Goal: Transaction & Acquisition: Purchase product/service

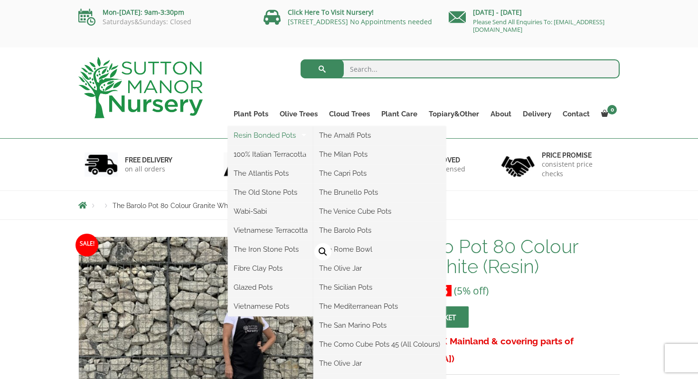
click at [274, 137] on link "Resin Bonded Pots" at bounding box center [270, 135] width 85 height 14
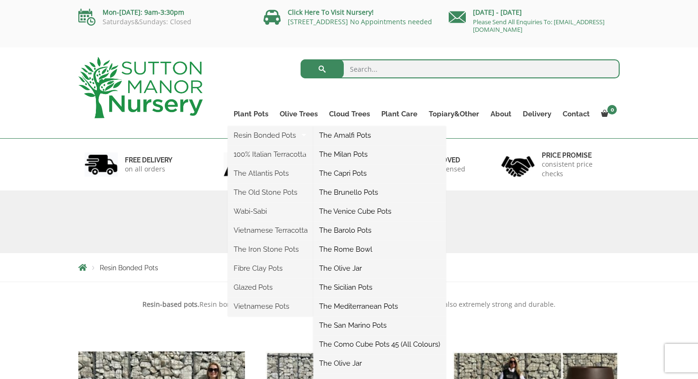
click at [349, 231] on link "The Barolo Pots" at bounding box center [379, 230] width 132 height 14
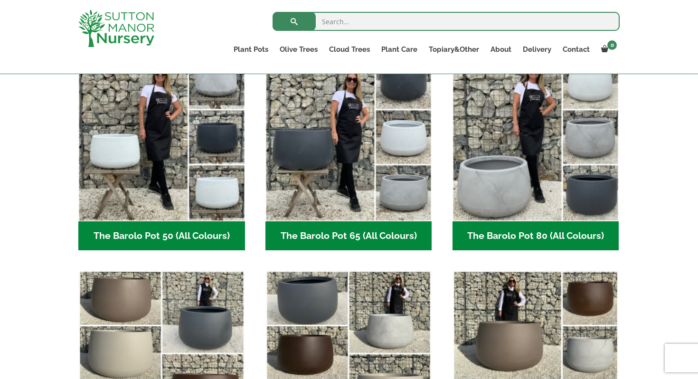
scroll to position [266, 0]
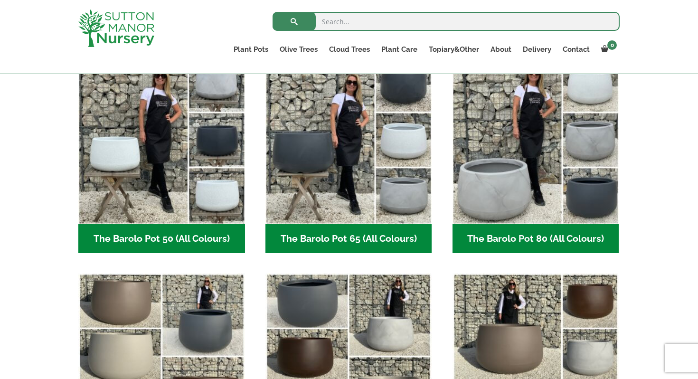
click at [527, 232] on h2 "The Barolo Pot 80 (All Colours) (6)" at bounding box center [535, 238] width 167 height 29
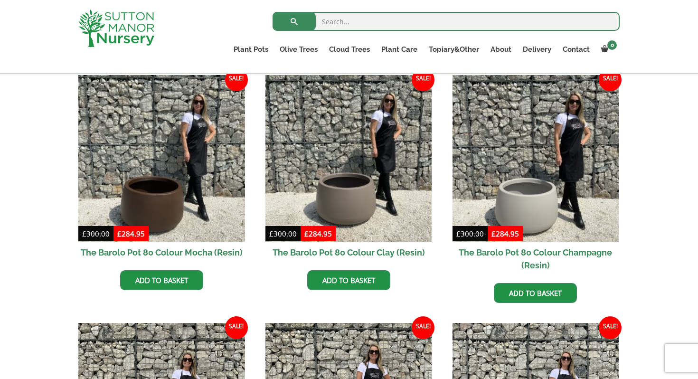
scroll to position [247, 0]
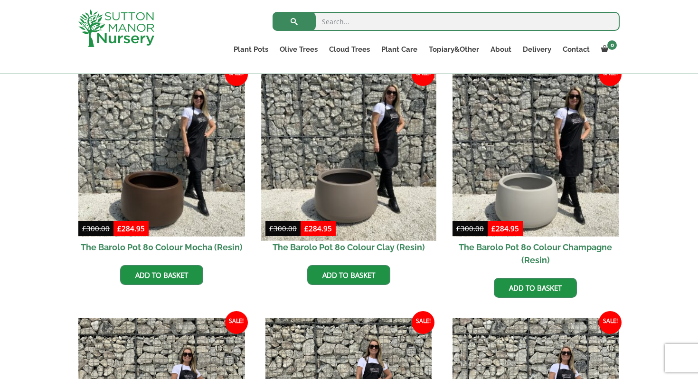
click at [358, 186] on img at bounding box center [348, 152] width 175 height 175
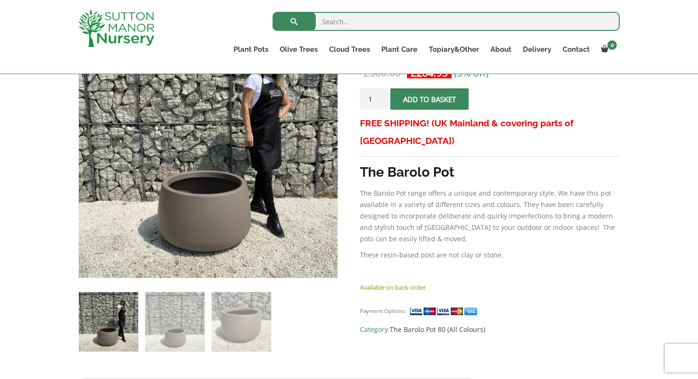
scroll to position [217, 0]
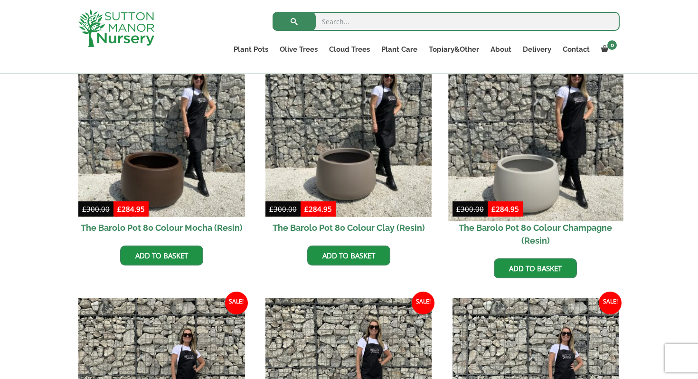
scroll to position [263, 0]
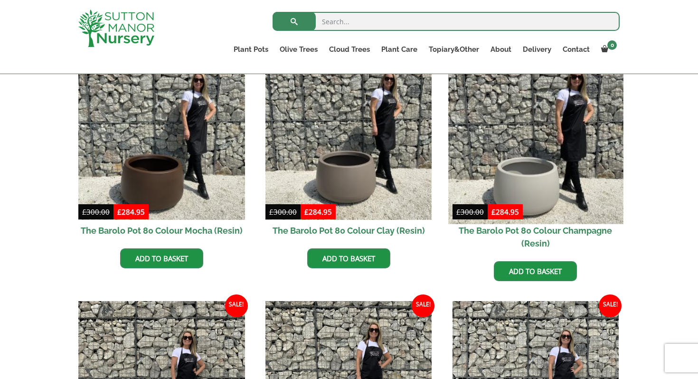
click at [549, 184] on img at bounding box center [535, 136] width 175 height 175
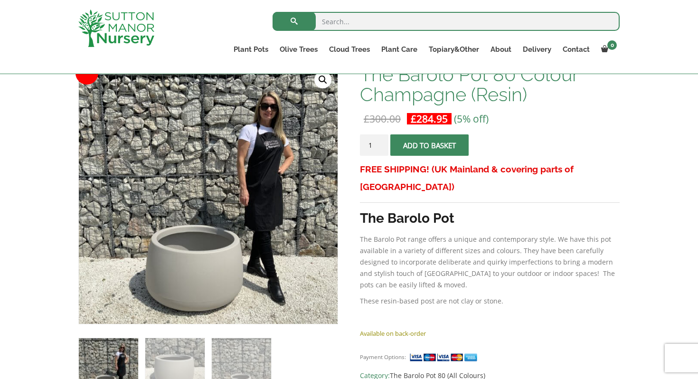
scroll to position [200, 0]
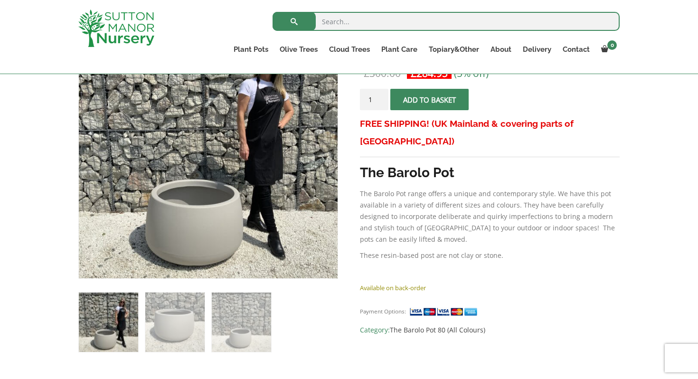
click at [91, 327] on img at bounding box center [108, 321] width 59 height 59
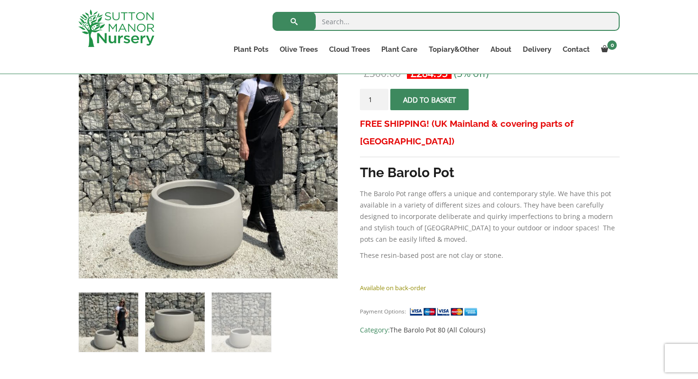
click at [174, 317] on img at bounding box center [174, 321] width 59 height 59
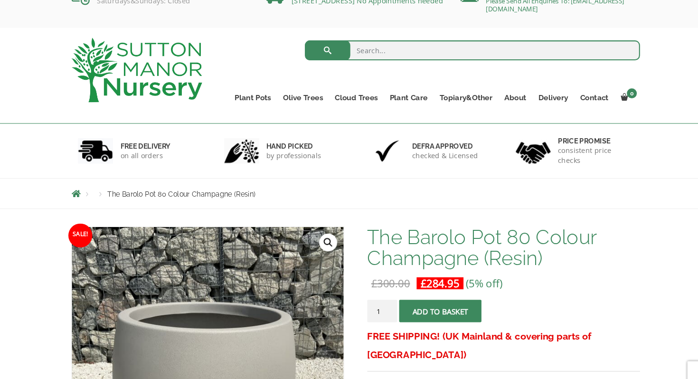
scroll to position [0, 0]
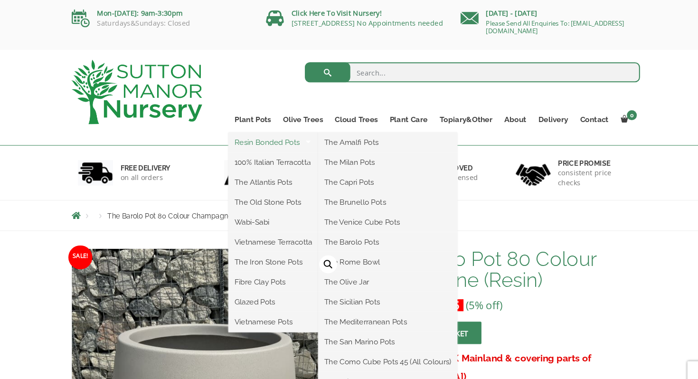
click at [265, 134] on link "Resin Bonded Pots" at bounding box center [270, 135] width 85 height 14
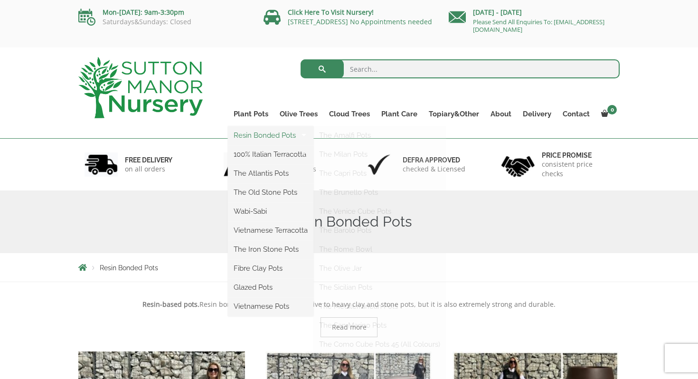
click at [266, 138] on link "Resin Bonded Pots" at bounding box center [270, 135] width 85 height 14
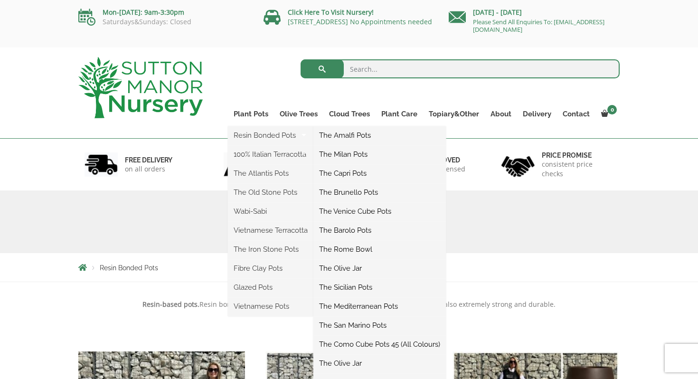
click at [351, 231] on link "The Barolo Pots" at bounding box center [379, 230] width 132 height 14
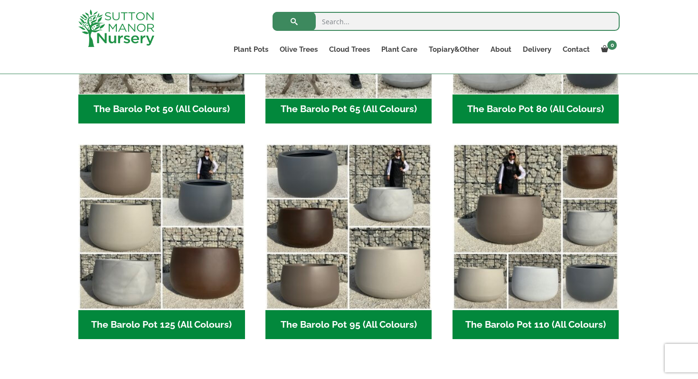
scroll to position [396, 0]
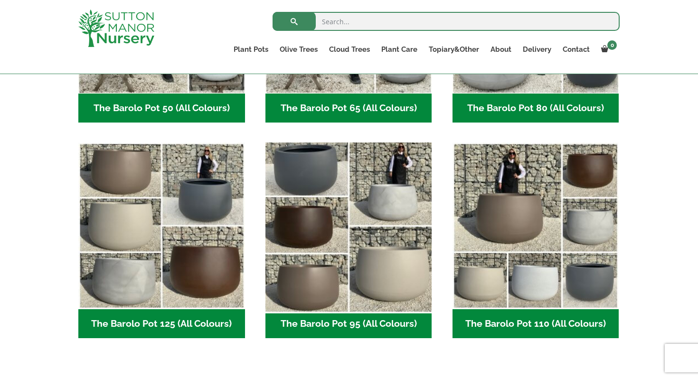
click at [350, 238] on img "Visit product category The Barolo Pot 95 (All Colours)" at bounding box center [348, 226] width 175 height 175
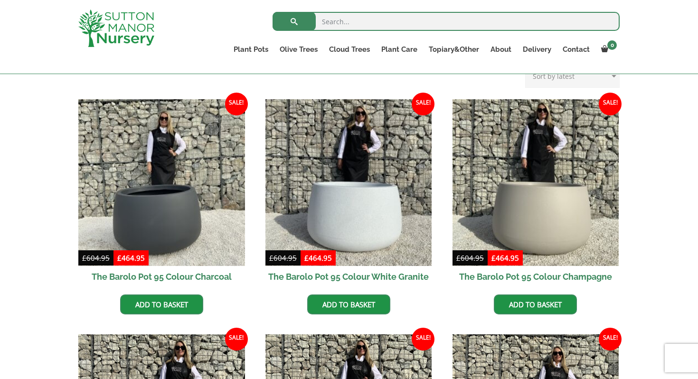
scroll to position [219, 0]
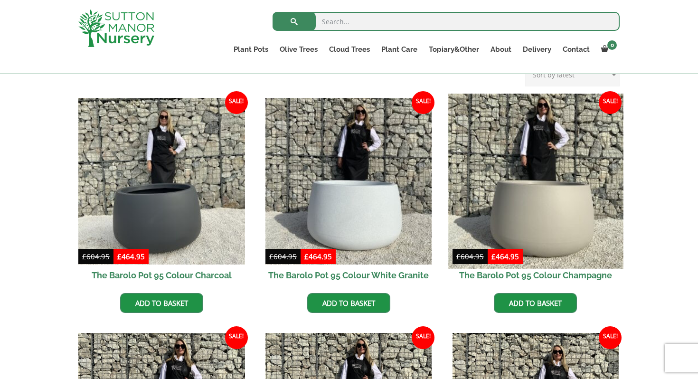
click at [521, 203] on img at bounding box center [535, 180] width 175 height 175
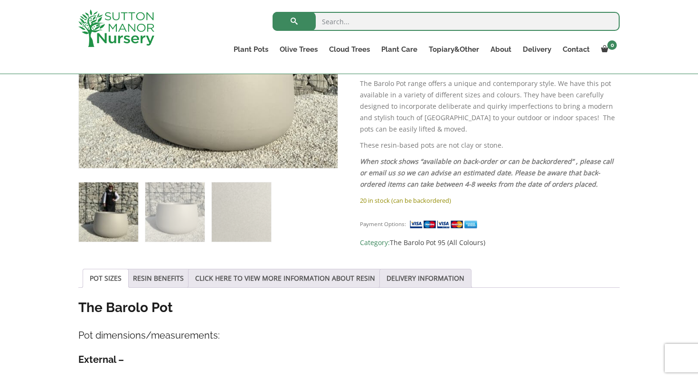
scroll to position [313, 0]
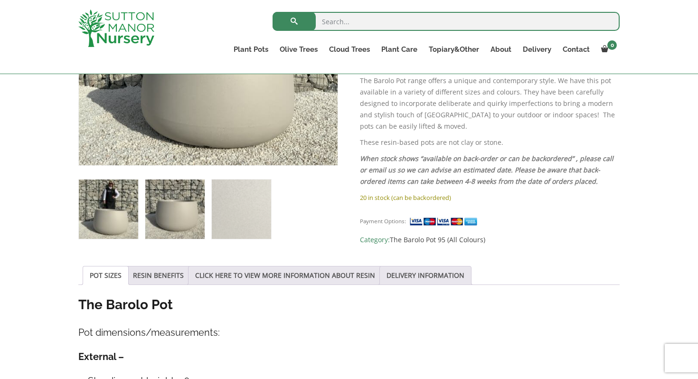
click at [172, 205] on img at bounding box center [174, 208] width 59 height 59
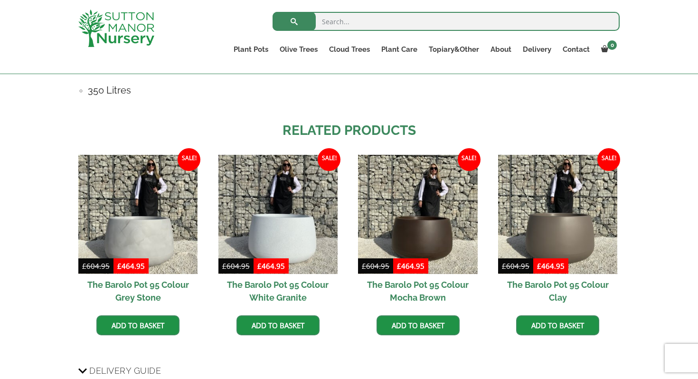
scroll to position [729, 0]
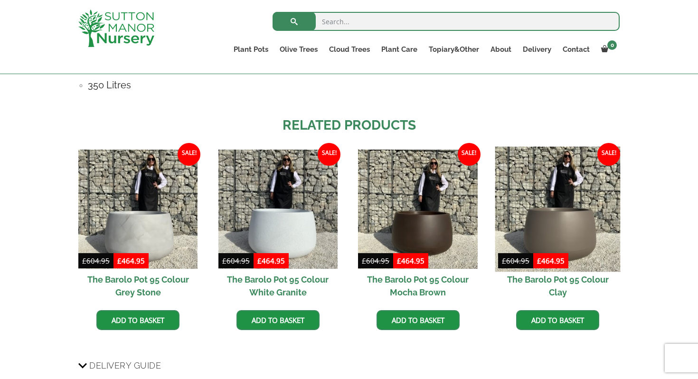
click at [574, 218] on img at bounding box center [557, 208] width 125 height 125
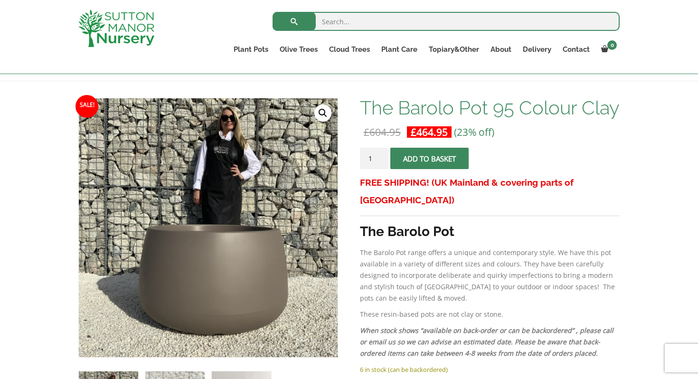
scroll to position [120, 0]
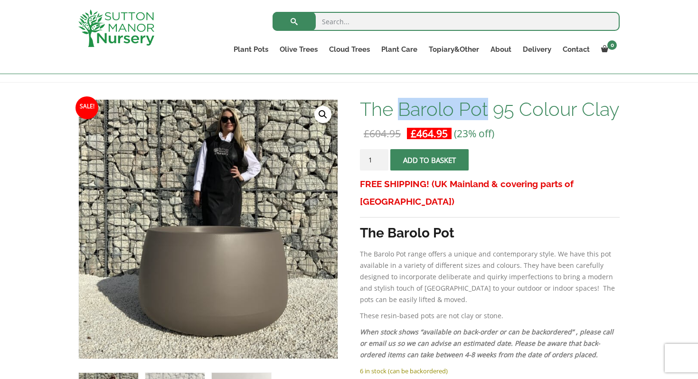
drag, startPoint x: 400, startPoint y: 110, endPoint x: 486, endPoint y: 109, distance: 85.9
click at [486, 110] on h1 "The Barolo Pot 95 Colour Clay" at bounding box center [490, 109] width 260 height 20
copy h1 "Barolo Pot"
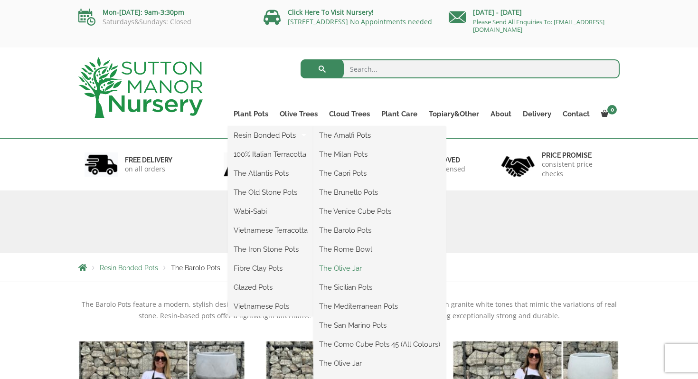
click at [343, 268] on link "The Olive Jar" at bounding box center [379, 268] width 132 height 14
click at [283, 137] on link "Resin Bonded Pots" at bounding box center [270, 135] width 85 height 14
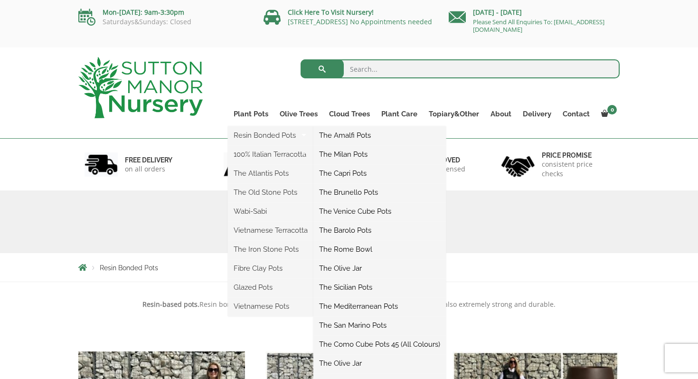
click at [336, 158] on link "The Milan Pots" at bounding box center [379, 154] width 132 height 14
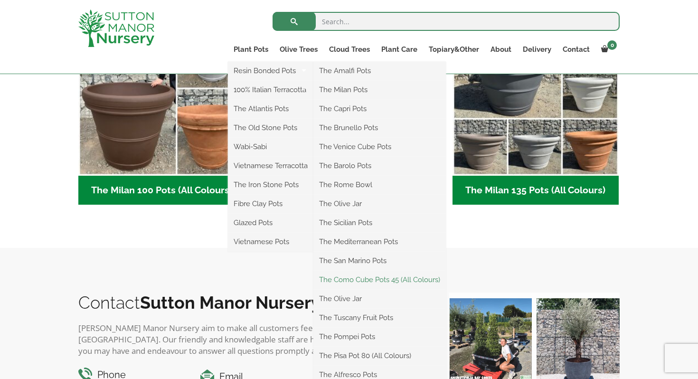
scroll to position [531, 0]
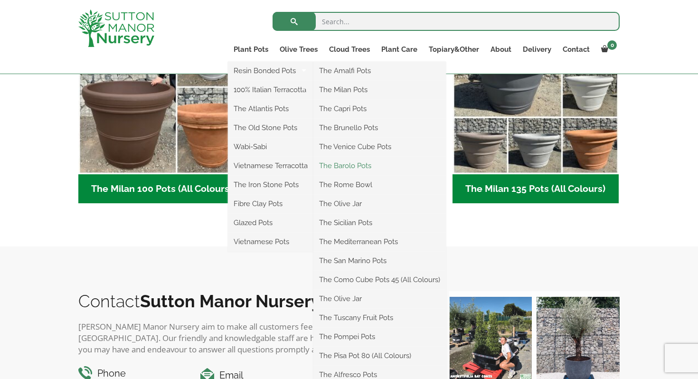
click at [351, 168] on link "The Barolo Pots" at bounding box center [379, 166] width 132 height 14
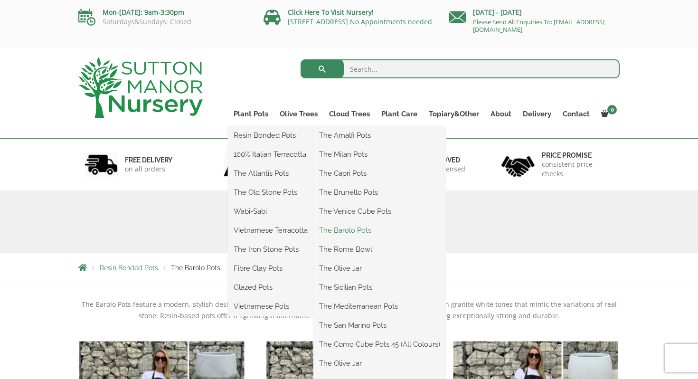
click at [356, 230] on link "The Barolo Pots" at bounding box center [379, 230] width 132 height 14
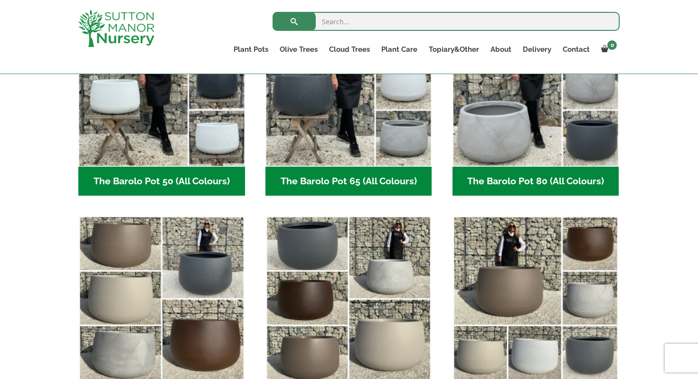
scroll to position [304, 0]
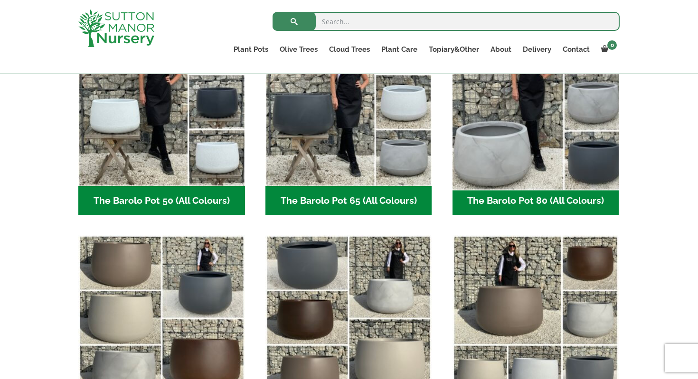
click at [498, 159] on img "Visit product category The Barolo Pot 80 (All Colours)" at bounding box center [535, 102] width 175 height 175
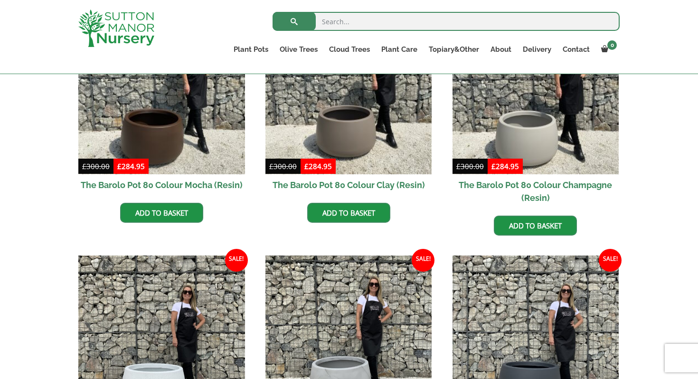
scroll to position [309, 0]
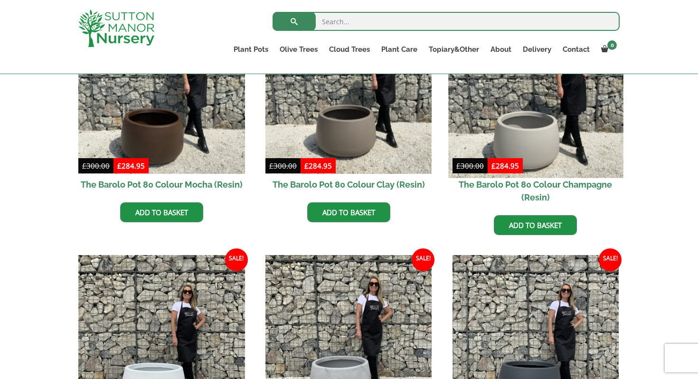
click at [537, 133] on img at bounding box center [535, 90] width 175 height 175
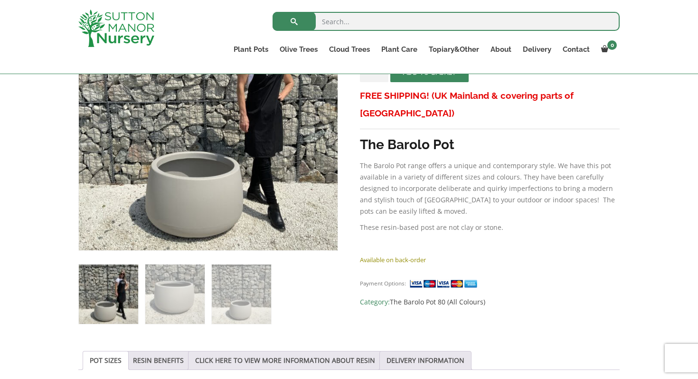
scroll to position [218, 0]
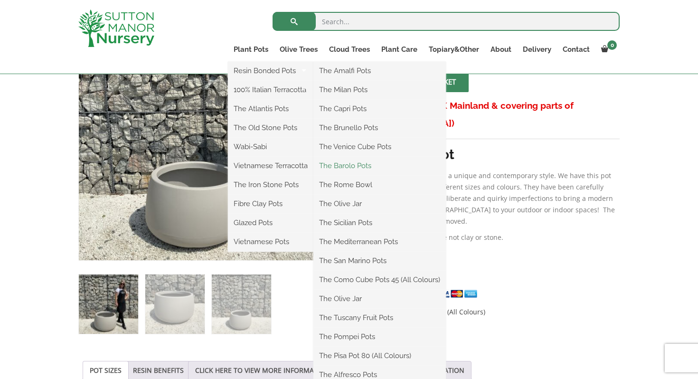
click at [359, 164] on link "The Barolo Pots" at bounding box center [379, 166] width 132 height 14
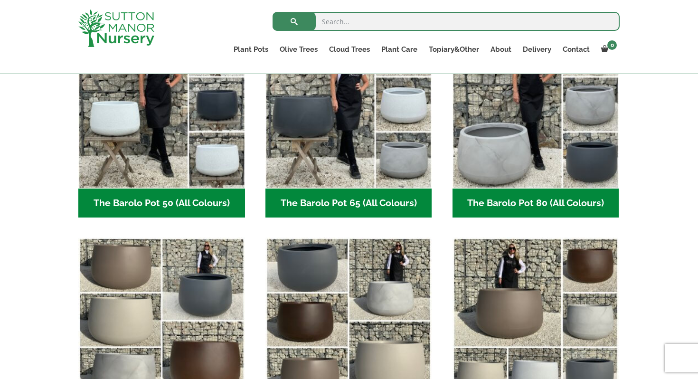
scroll to position [409, 0]
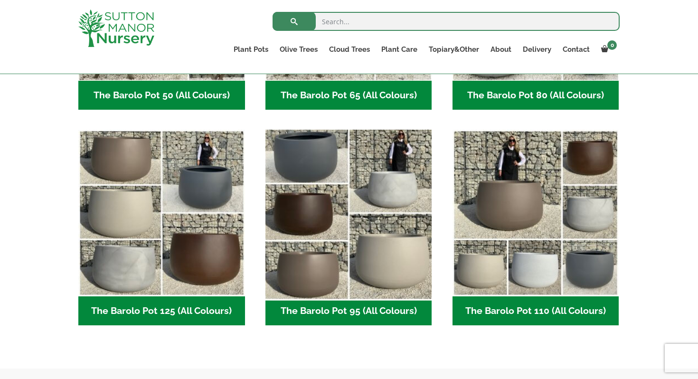
click at [364, 256] on img "Visit product category The Barolo Pot 95 (All Colours)" at bounding box center [348, 213] width 175 height 175
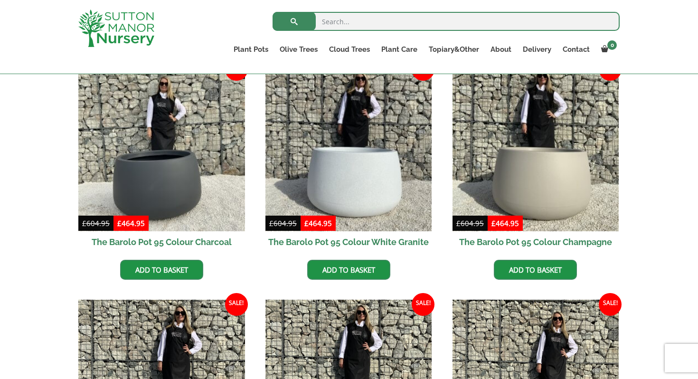
scroll to position [263, 0]
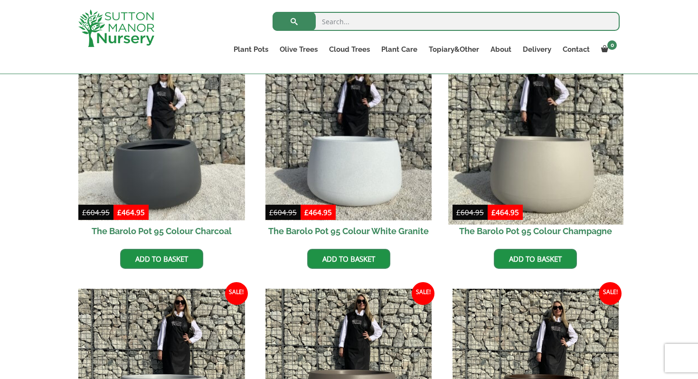
click at [548, 167] on img at bounding box center [535, 136] width 175 height 175
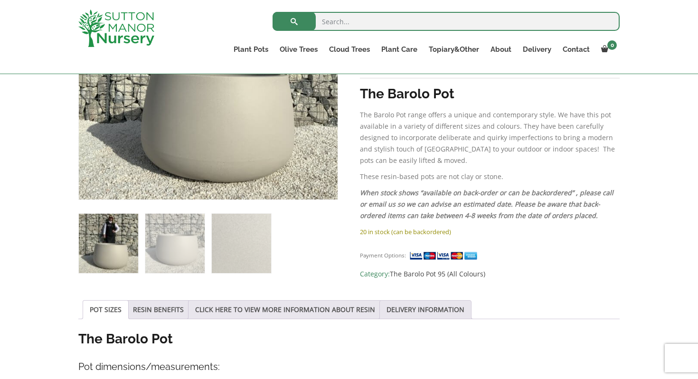
scroll to position [294, 0]
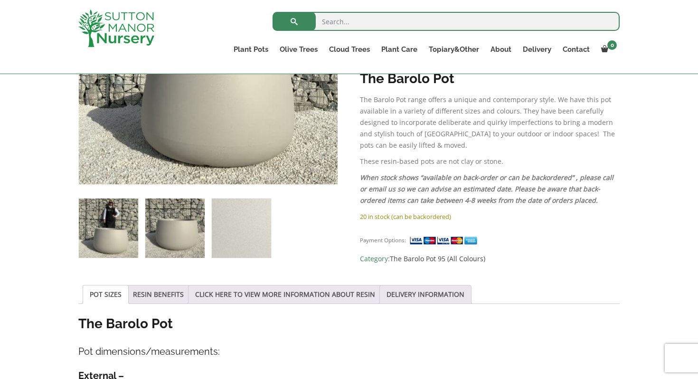
click at [177, 222] on img at bounding box center [174, 227] width 59 height 59
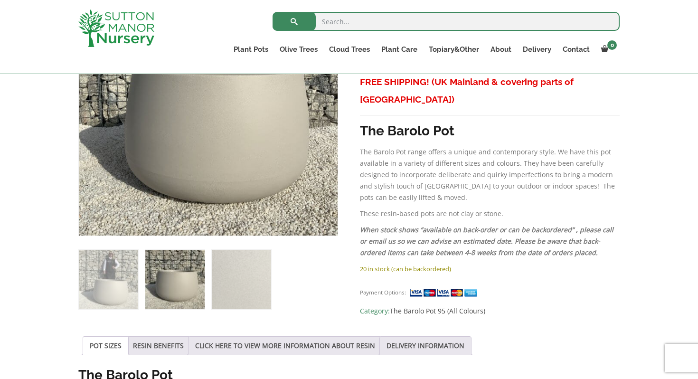
scroll to position [266, 0]
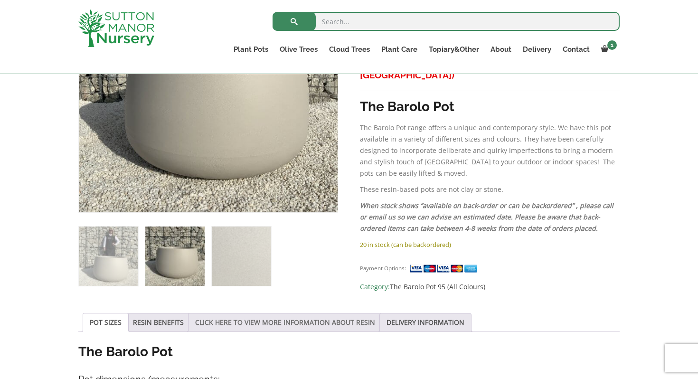
click at [285, 322] on link "CLICK HERE TO VIEW MORE INFORMATION ABOUT RESIN" at bounding box center [285, 322] width 180 height 18
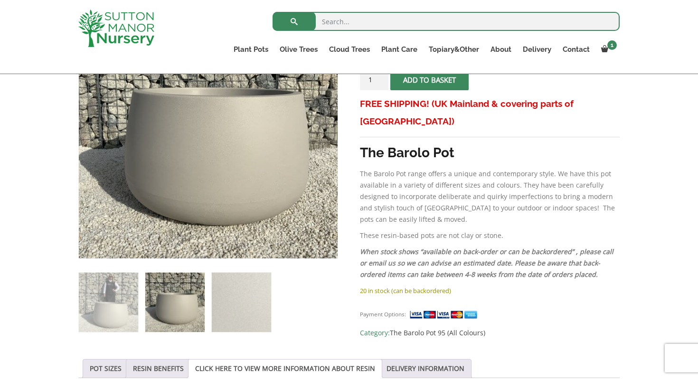
scroll to position [220, 0]
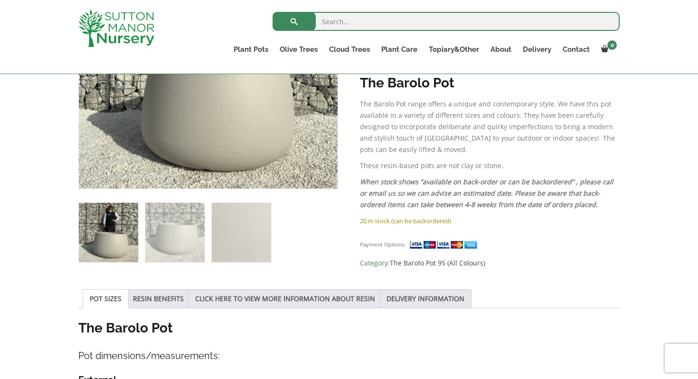
scroll to position [93, 0]
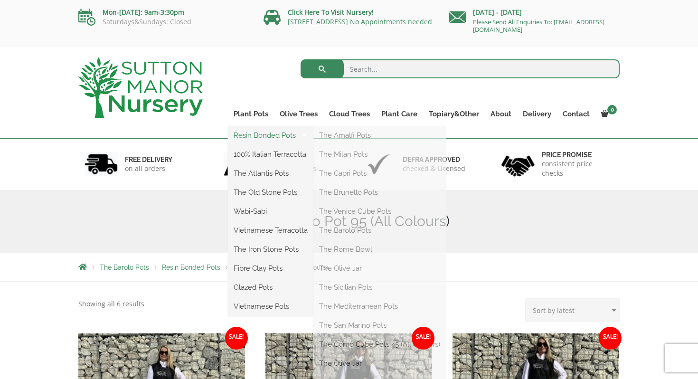
click at [269, 138] on link "Resin Bonded Pots" at bounding box center [270, 135] width 85 height 14
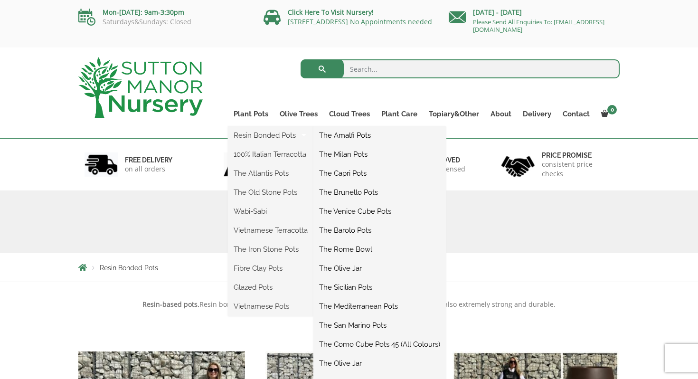
click at [355, 231] on link "The Barolo Pots" at bounding box center [379, 230] width 132 height 14
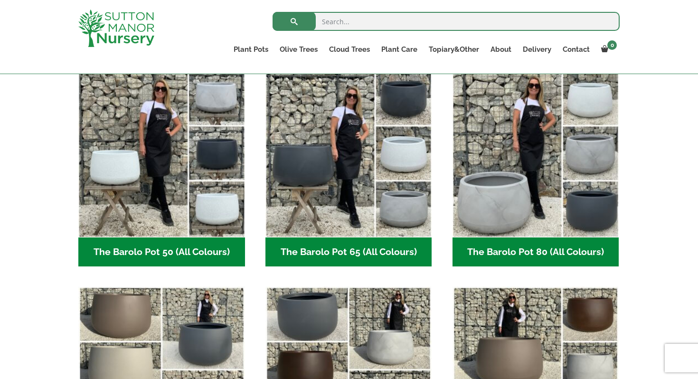
scroll to position [258, 0]
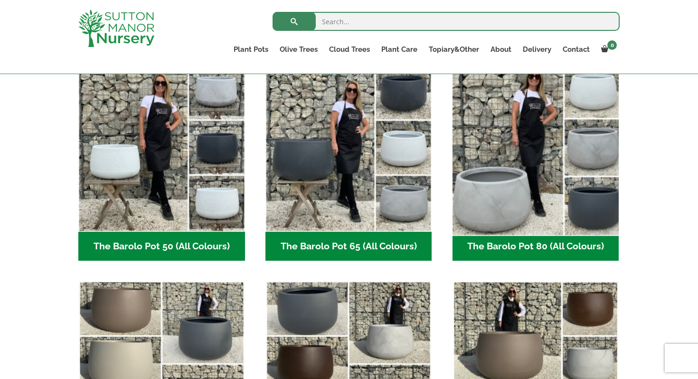
click at [516, 175] on img "Visit product category The Barolo Pot 80 (All Colours)" at bounding box center [535, 148] width 175 height 175
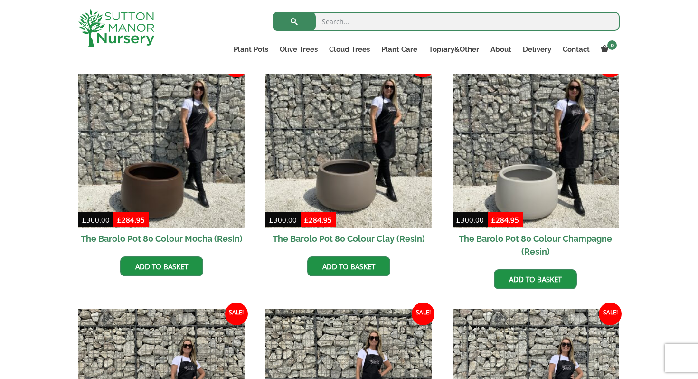
scroll to position [265, 0]
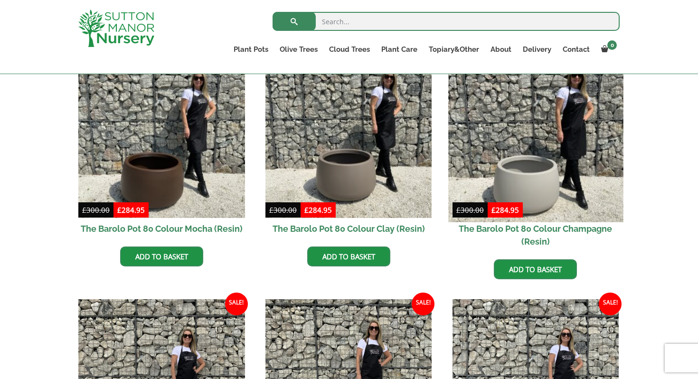
click at [542, 161] on img at bounding box center [535, 134] width 175 height 175
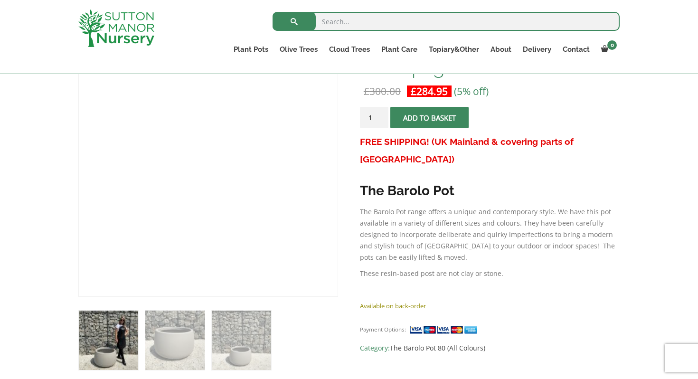
scroll to position [196, 0]
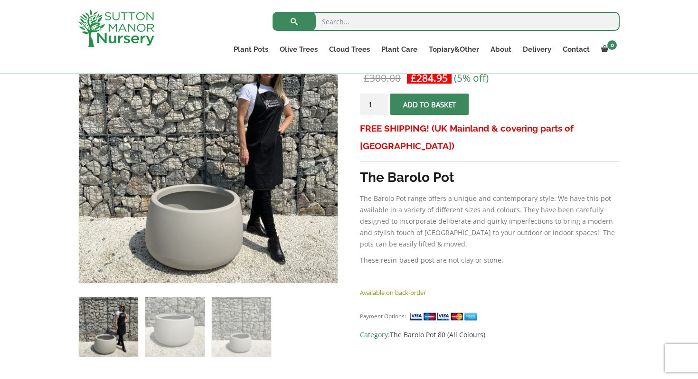
click at [427, 102] on button "Add to basket" at bounding box center [429, 103] width 78 height 21
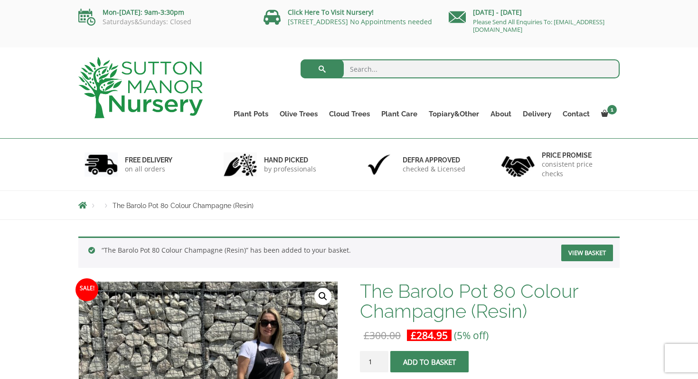
scroll to position [177, 0]
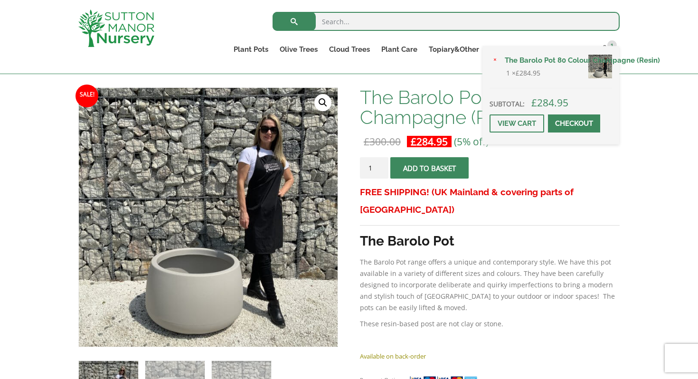
click at [608, 49] on div "× The Barolo Pot 80 Colour Champagne (Resin) 1 × £ 284.95 Subtotal: £ 284.95 Vi…" at bounding box center [550, 95] width 137 height 98
click at [574, 123] on span at bounding box center [574, 123] width 0 height 0
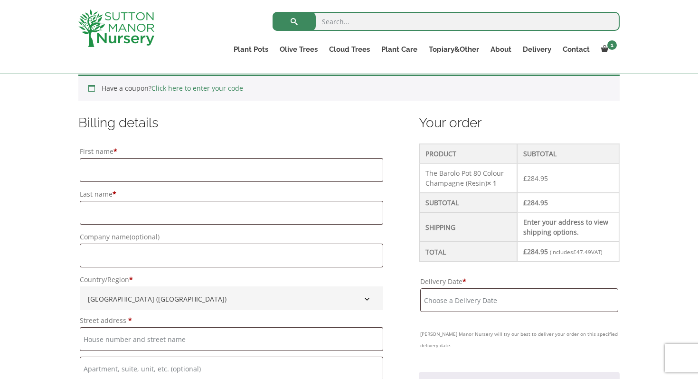
scroll to position [207, 0]
click at [126, 175] on input "First name *" at bounding box center [231, 170] width 303 height 24
type input "Mark"
type input "Cook"
type input "[STREET_ADDRESS][PERSON_NAME]"
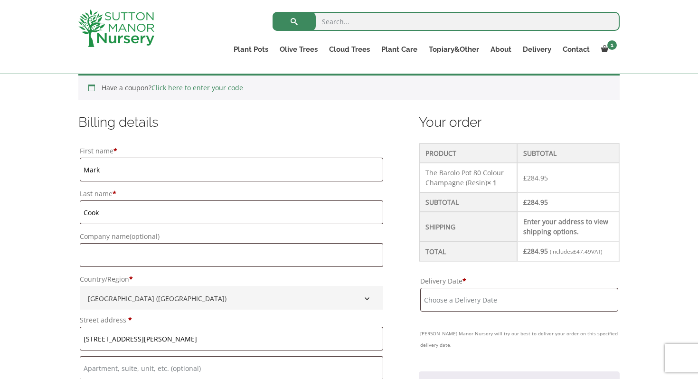
type input "Leigh-on-Sea"
type input "Essex"
type input "ss9 1nn"
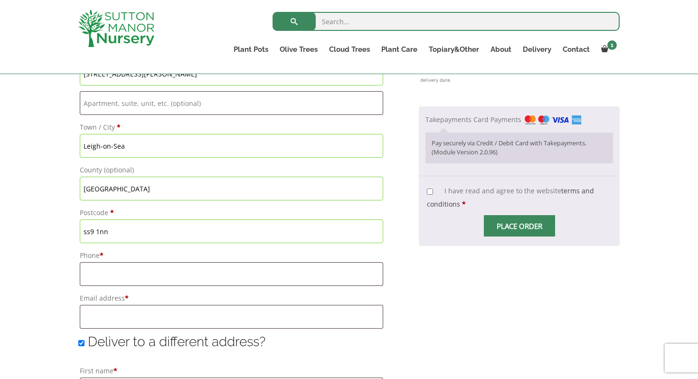
scroll to position [473, 0]
click at [155, 275] on input "Phone *" at bounding box center [231, 273] width 303 height 24
type input "07908455495"
click at [108, 326] on input "Email address *" at bounding box center [231, 316] width 303 height 24
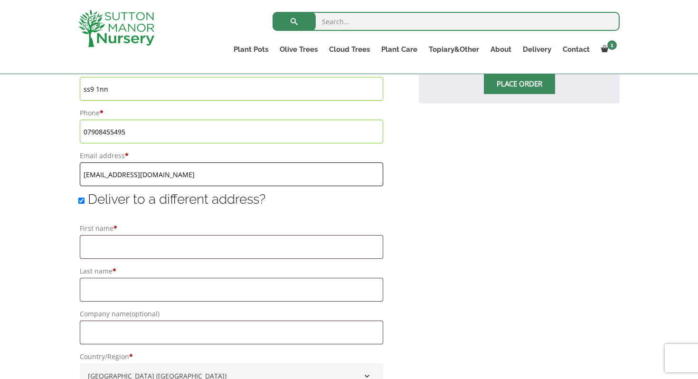
scroll to position [614, 0]
type input "[EMAIL_ADDRESS][DOMAIN_NAME]"
click at [84, 202] on input "Deliver to a different address?" at bounding box center [81, 201] width 6 height 6
checkbox input "false"
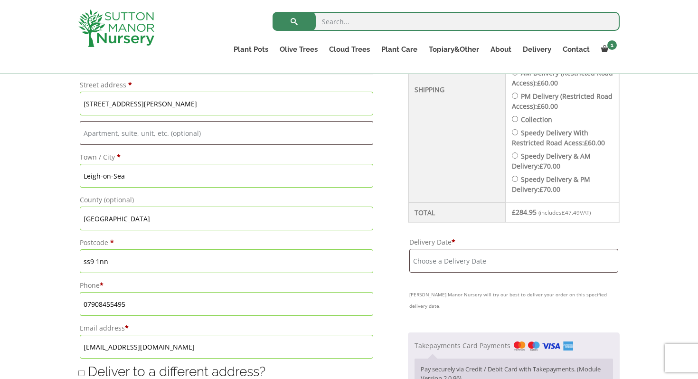
scroll to position [529, 0]
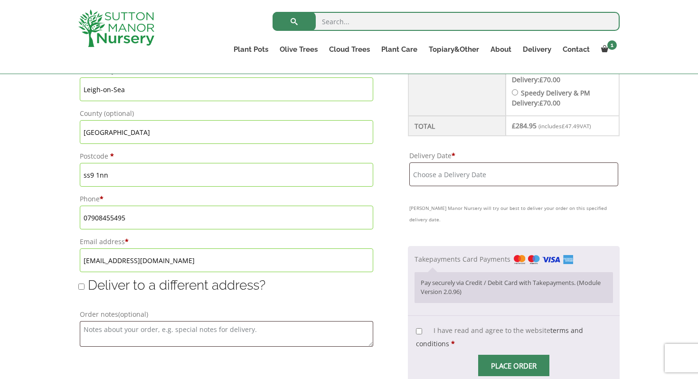
click at [454, 175] on input "Delivery Date *" at bounding box center [513, 174] width 209 height 24
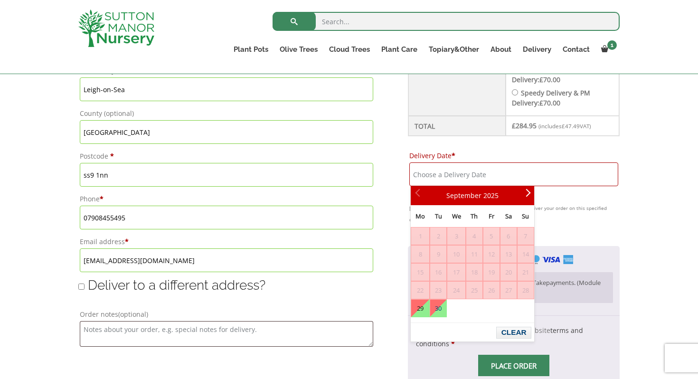
click at [422, 309] on link "29" at bounding box center [420, 307] width 18 height 17
type input "[DATE]"
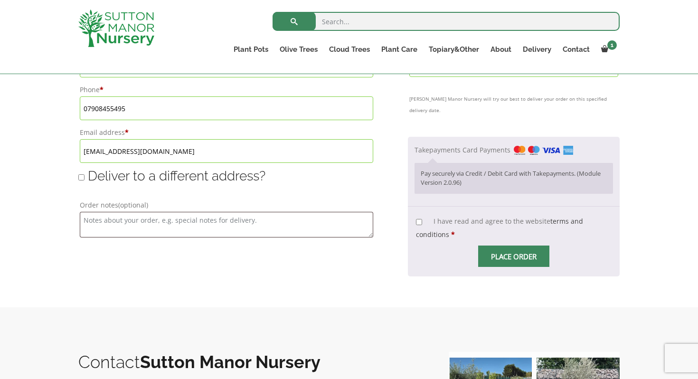
scroll to position [639, 0]
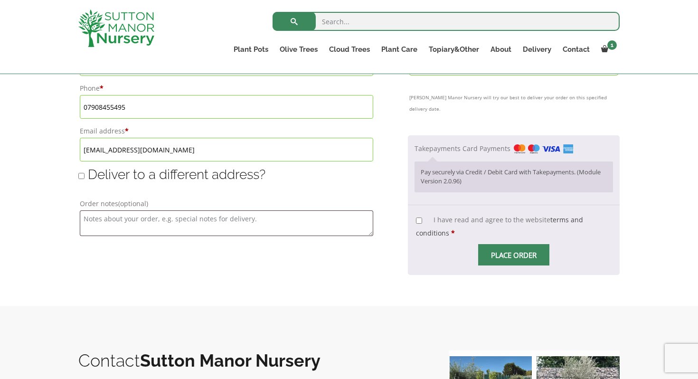
click at [420, 217] on input "I have read and agree to the website terms and conditions *" at bounding box center [419, 220] width 6 height 6
checkbox input "true"
click at [514, 255] on span "Checkout" at bounding box center [514, 255] width 0 height 0
click at [502, 244] on input "Place order" at bounding box center [513, 254] width 71 height 21
